Goal: Navigation & Orientation: Go to known website

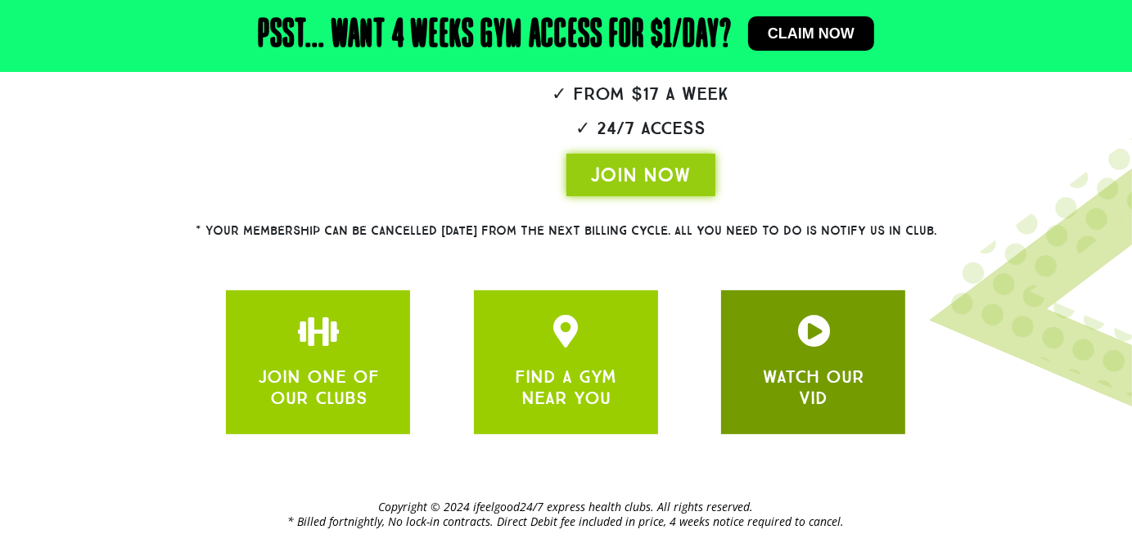
click at [824, 330] on icon "JOIN ONE OF OUR CLUBS" at bounding box center [813, 331] width 33 height 33
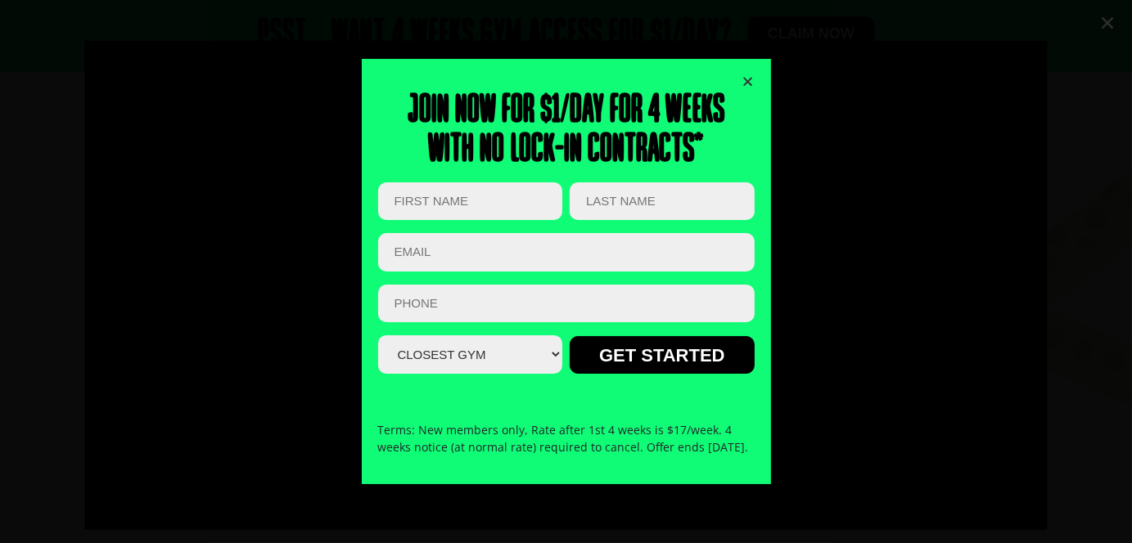
click at [749, 75] on icon "Close" at bounding box center [748, 81] width 12 height 12
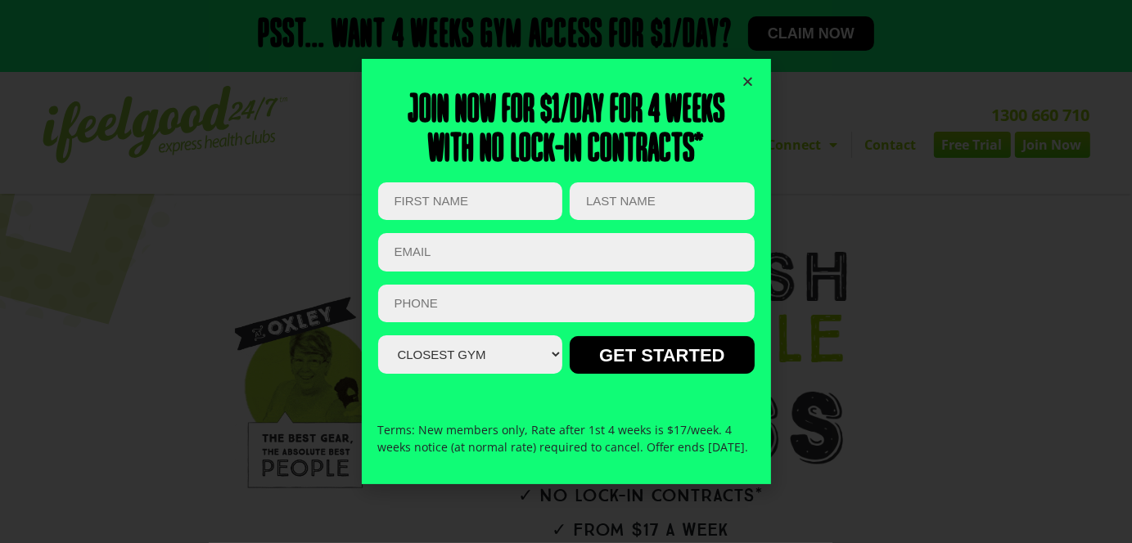
click at [752, 75] on icon "Close" at bounding box center [748, 81] width 12 height 12
